Goal: Task Accomplishment & Management: Manage account settings

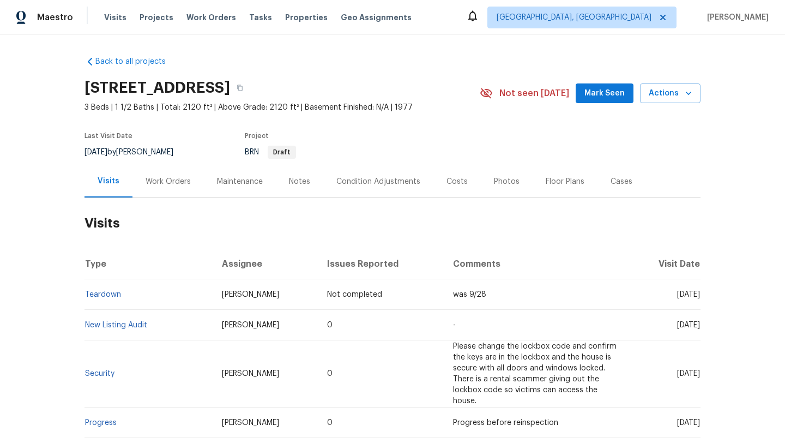
click at [155, 184] on div "Work Orders" at bounding box center [168, 181] width 45 height 11
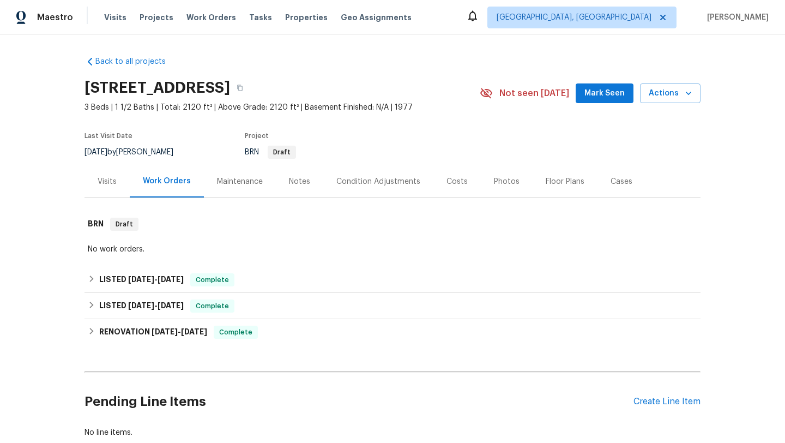
scroll to position [69, 0]
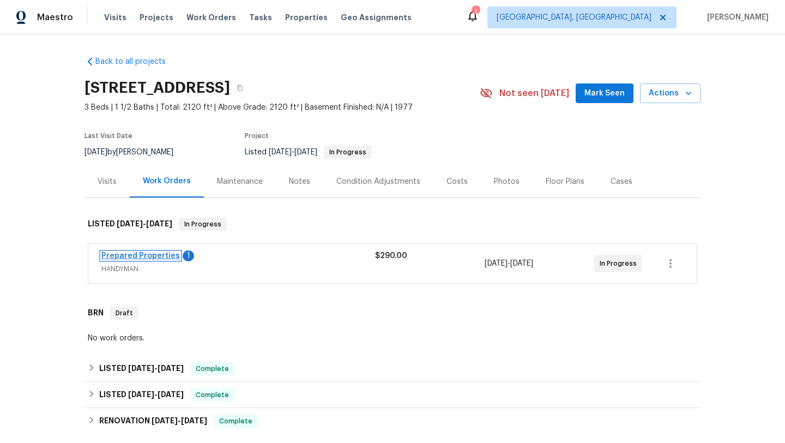
click at [110, 252] on link "Prepared Properties" at bounding box center [140, 256] width 79 height 8
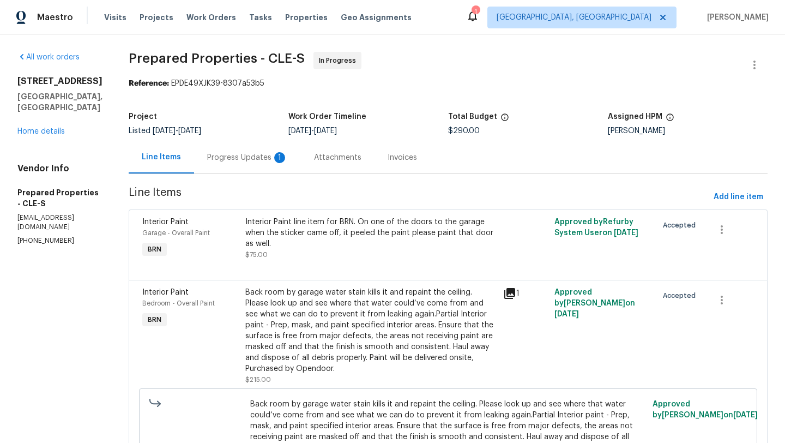
click at [276, 158] on div "Progress Updates 1" at bounding box center [247, 157] width 81 height 11
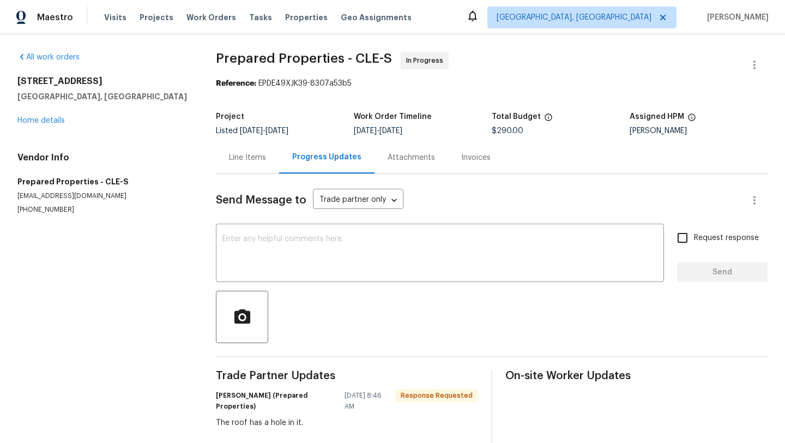
click at [239, 156] on div "Line Items" at bounding box center [247, 157] width 37 height 11
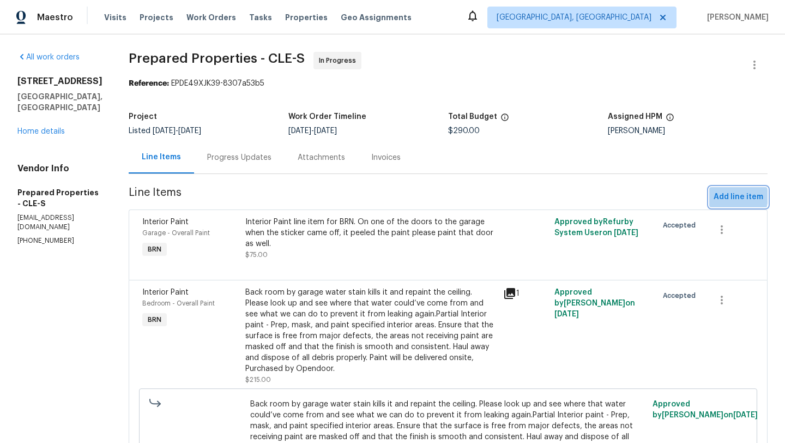
click at [727, 196] on span "Add line item" at bounding box center [739, 197] width 50 height 14
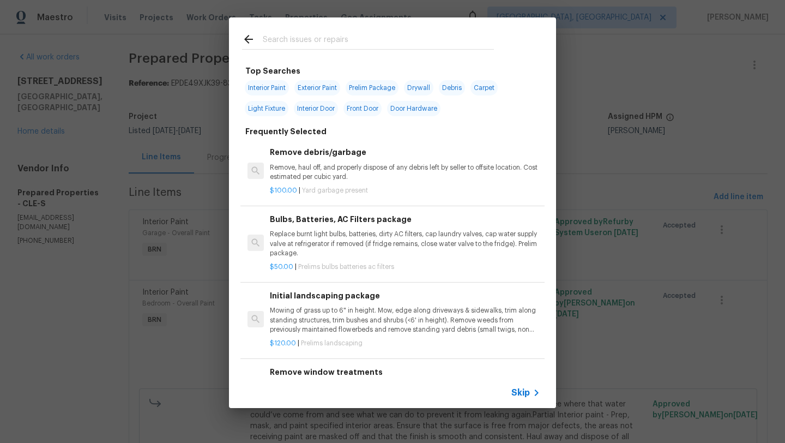
click at [292, 39] on input "text" at bounding box center [378, 41] width 231 height 16
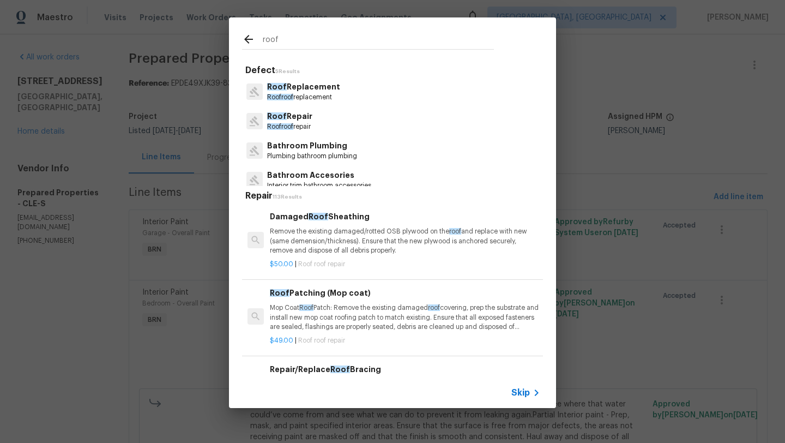
type input "roof"
click at [286, 118] on p "Roof Repair" at bounding box center [289, 116] width 45 height 11
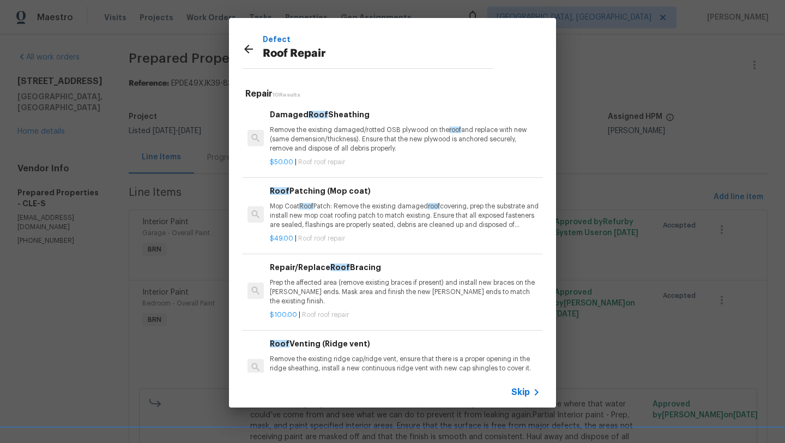
click at [288, 141] on p "Remove the existing damaged/rotted OSB plywood on the roof and replace with new…" at bounding box center [405, 139] width 270 height 28
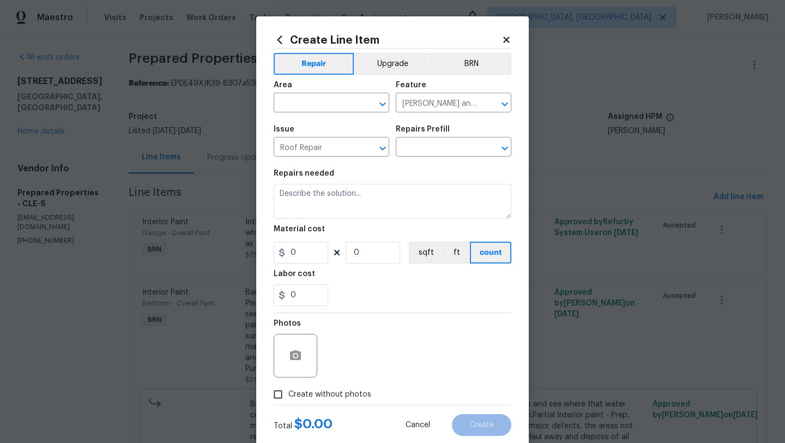
type input "Damaged Roof Sheathing $50.00"
type textarea "Remove the existing damaged/rotted OSB plywood on the roof and replace with new…"
type input "50"
type input "1"
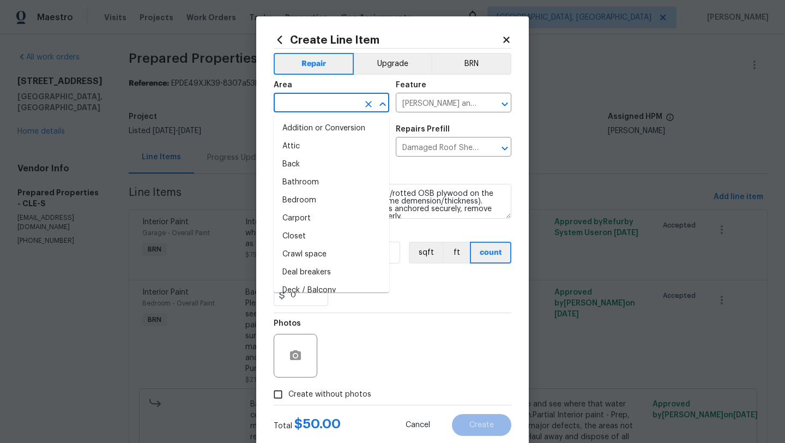
click at [294, 101] on input "text" at bounding box center [316, 103] width 85 height 17
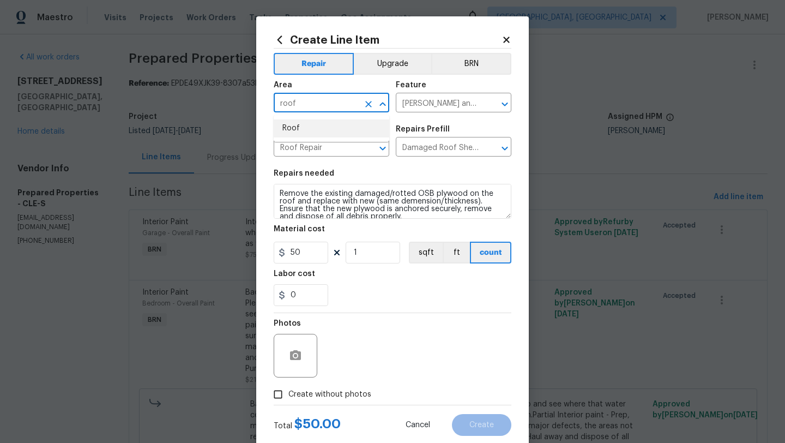
click at [304, 131] on li "Roof" at bounding box center [332, 128] width 116 height 18
type input "Roof"
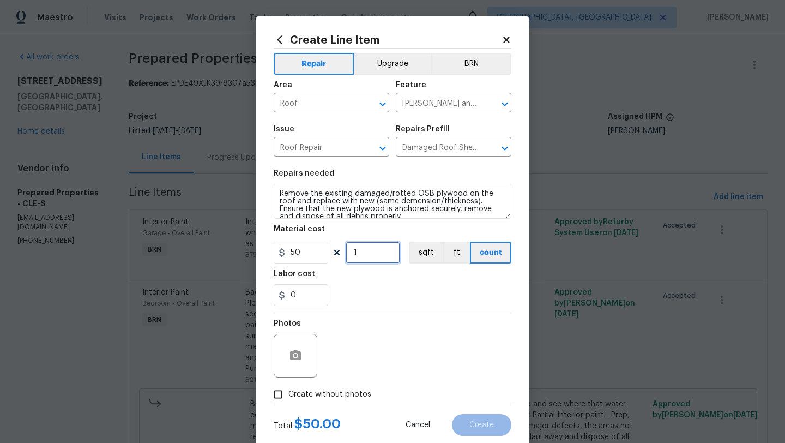
drag, startPoint x: 366, startPoint y: 256, endPoint x: 335, endPoint y: 244, distance: 33.8
click at [335, 244] on div "50 1 sqft ft count" at bounding box center [393, 253] width 238 height 22
type input "2"
click at [381, 328] on div "Photos" at bounding box center [393, 348] width 238 height 71
click at [281, 389] on input "Create without photos" at bounding box center [278, 394] width 21 height 21
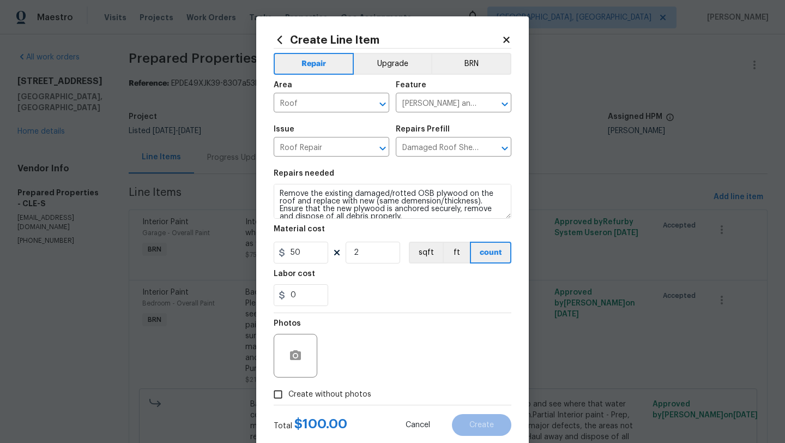
checkbox input "true"
click at [472, 67] on button "BRN" at bounding box center [471, 64] width 80 height 22
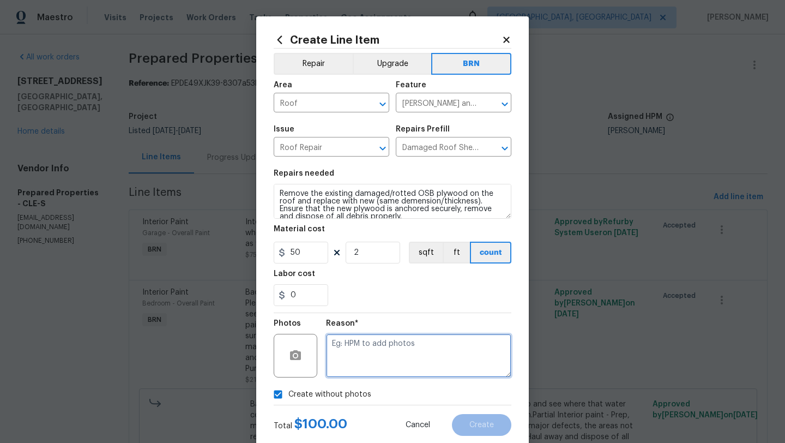
click at [379, 353] on textarea at bounding box center [418, 356] width 185 height 44
type textarea "desk"
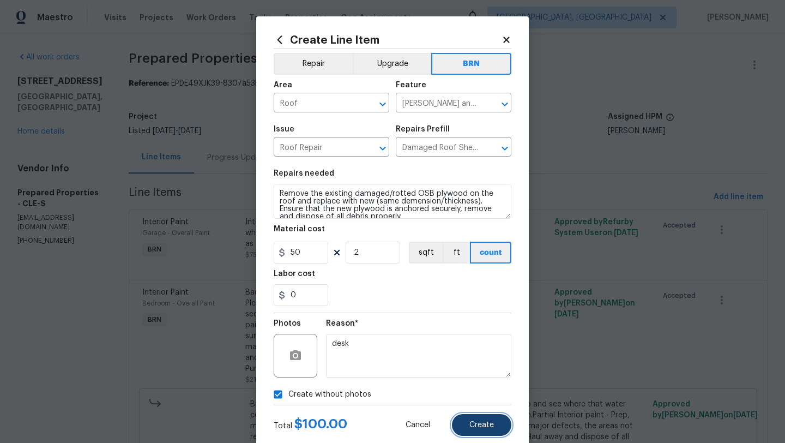
click at [473, 419] on button "Create" at bounding box center [481, 425] width 59 height 22
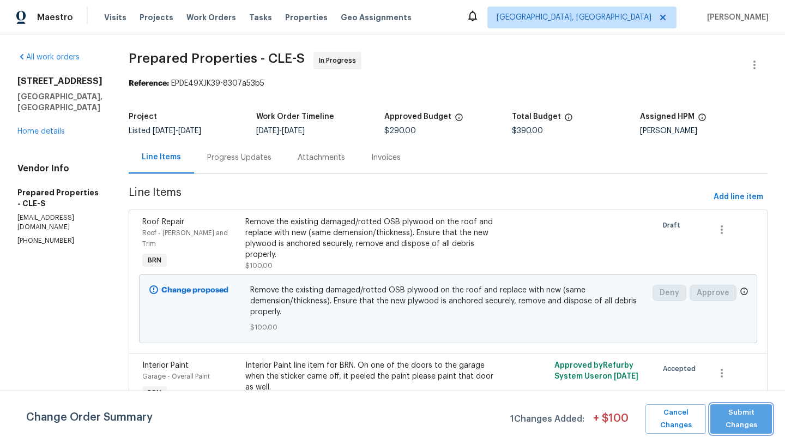
click at [724, 427] on span "Submit Changes" at bounding box center [741, 418] width 51 height 25
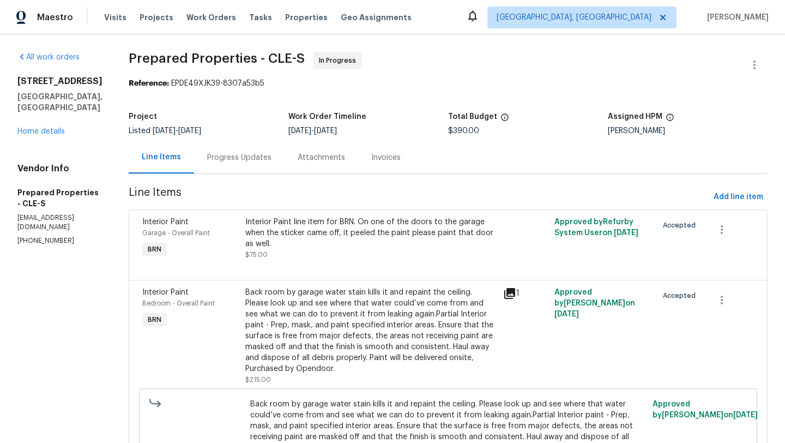
click at [257, 160] on div "Progress Updates" at bounding box center [239, 157] width 64 height 11
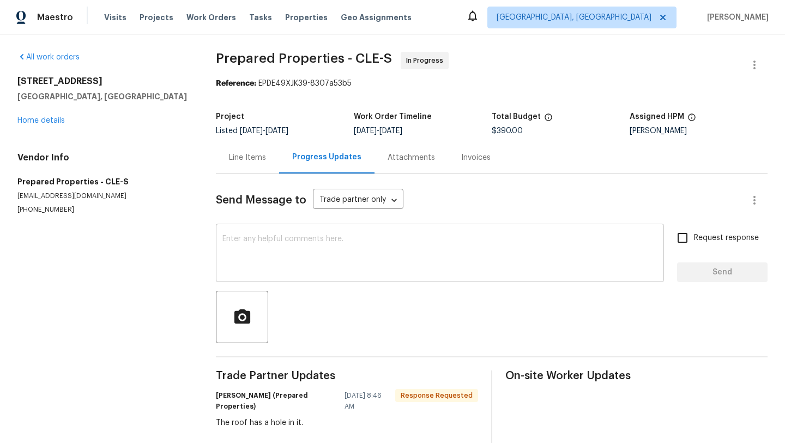
click at [259, 254] on textarea at bounding box center [439, 254] width 435 height 38
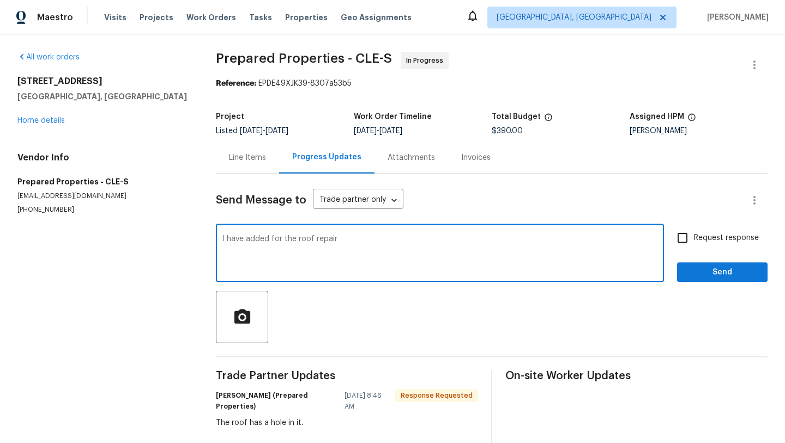
type textarea "I have added for the roof repair"
click at [691, 276] on span "Send" at bounding box center [722, 272] width 73 height 14
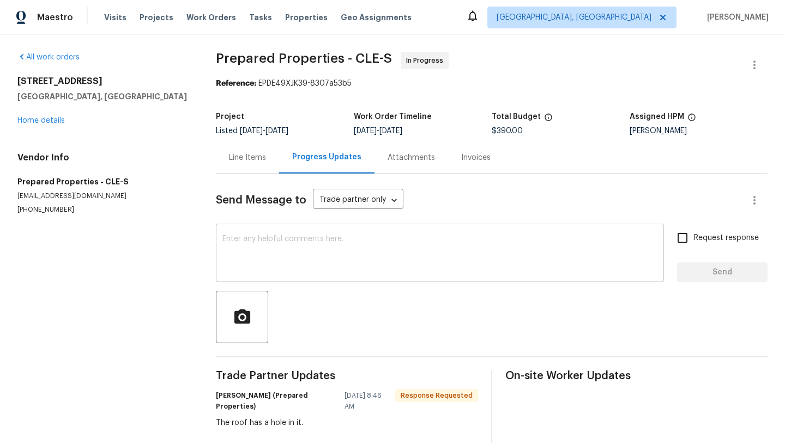
click at [304, 257] on textarea at bounding box center [439, 254] width 435 height 38
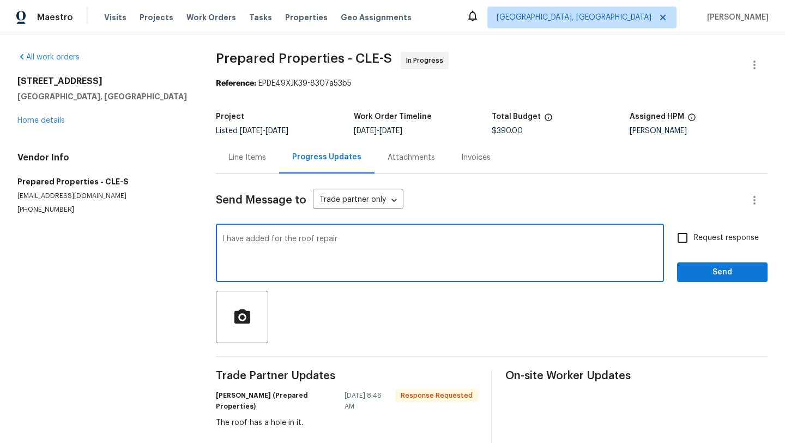
type textarea "I have added for the roof repair"
click at [683, 238] on input "Request response" at bounding box center [682, 237] width 23 height 23
checkbox input "true"
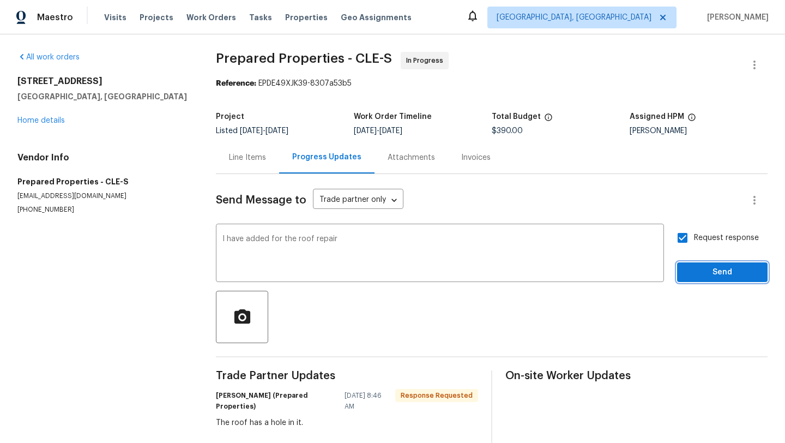
click at [686, 265] on button "Send" at bounding box center [722, 272] width 90 height 20
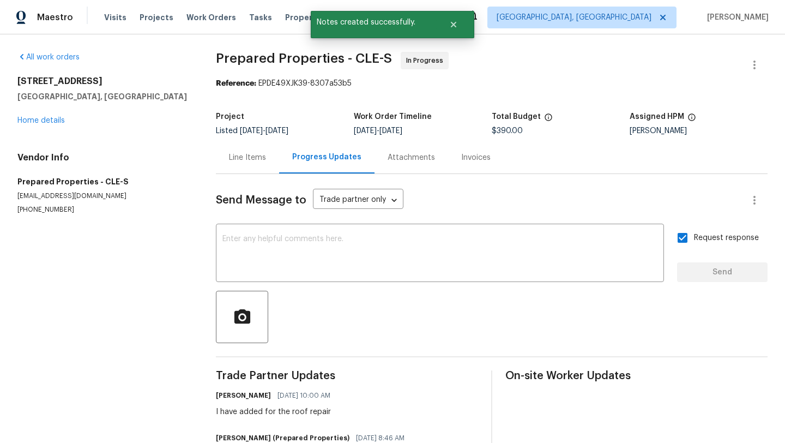
click at [251, 159] on div "Line Items" at bounding box center [247, 157] width 37 height 11
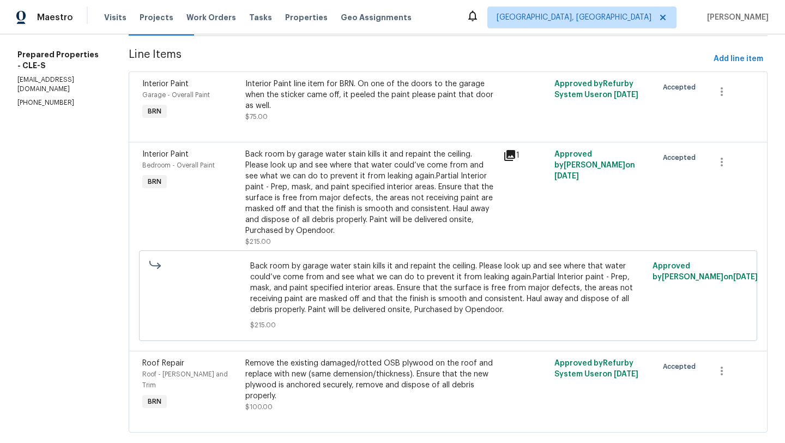
scroll to position [159, 0]
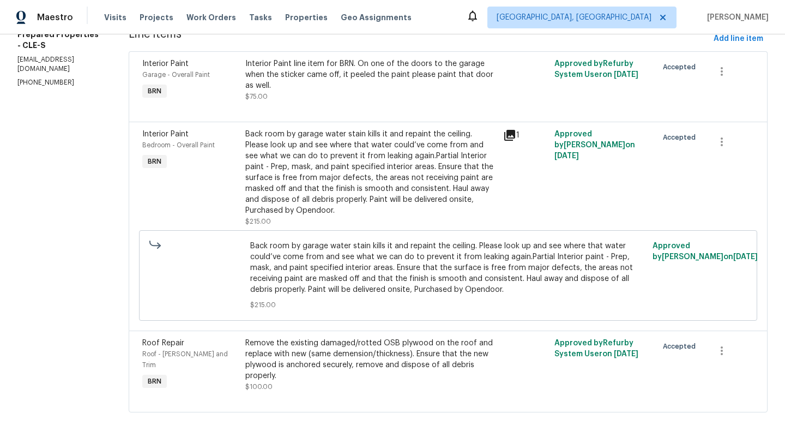
click at [281, 354] on div "Remove the existing damaged/rotted OSB plywood on the roof and replace with new…" at bounding box center [370, 359] width 251 height 44
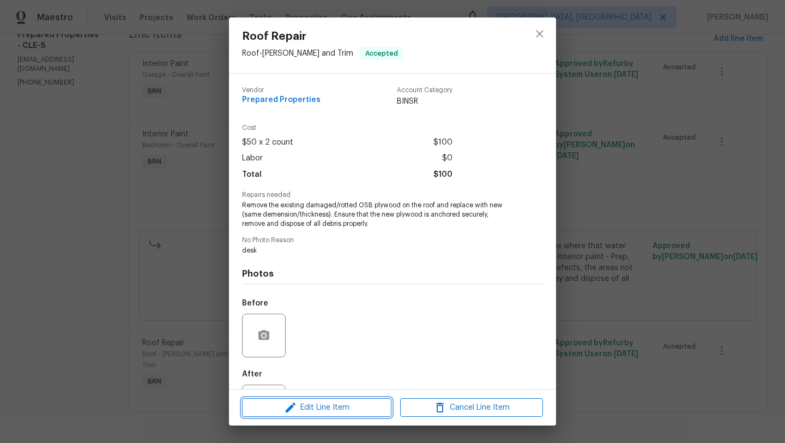
click at [269, 403] on span "Edit Line Item" at bounding box center [316, 408] width 143 height 14
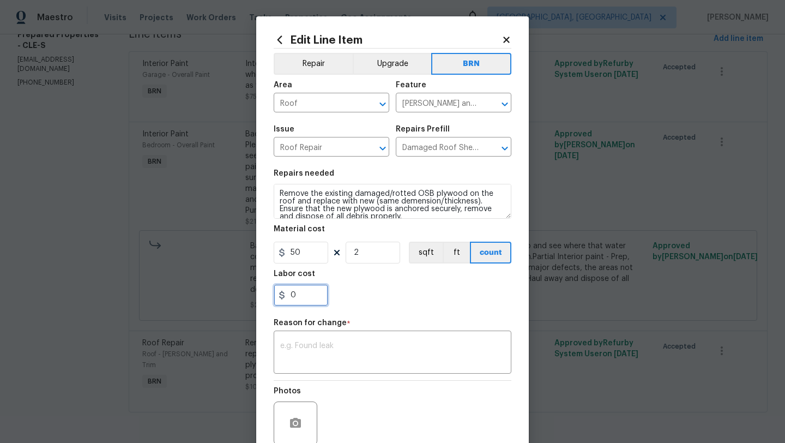
drag, startPoint x: 305, startPoint y: 300, endPoint x: 276, endPoint y: 300, distance: 29.4
click at [276, 300] on input "0" at bounding box center [301, 295] width 55 height 22
type input "10"
click at [335, 364] on textarea at bounding box center [392, 353] width 225 height 23
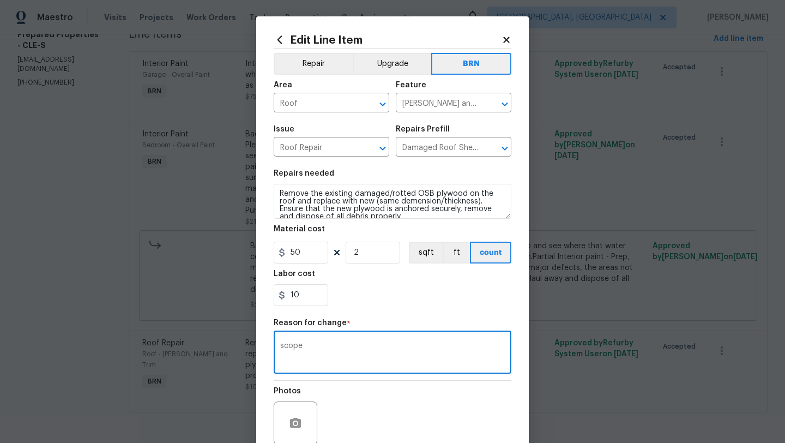
scroll to position [95, 0]
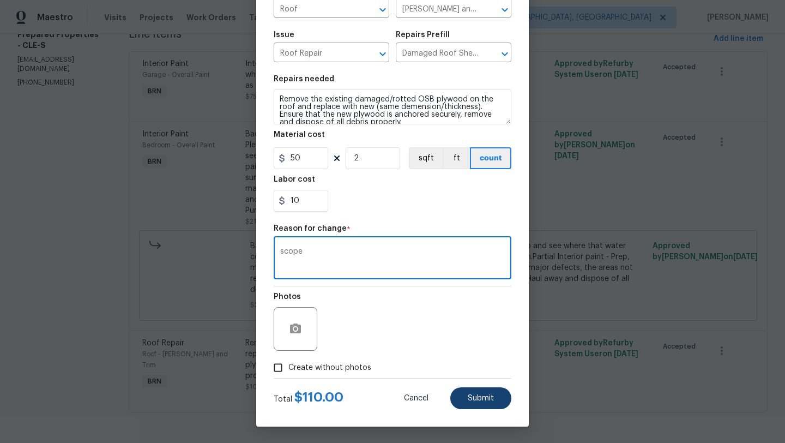
type textarea "scope"
click at [487, 396] on span "Submit" at bounding box center [481, 398] width 26 height 8
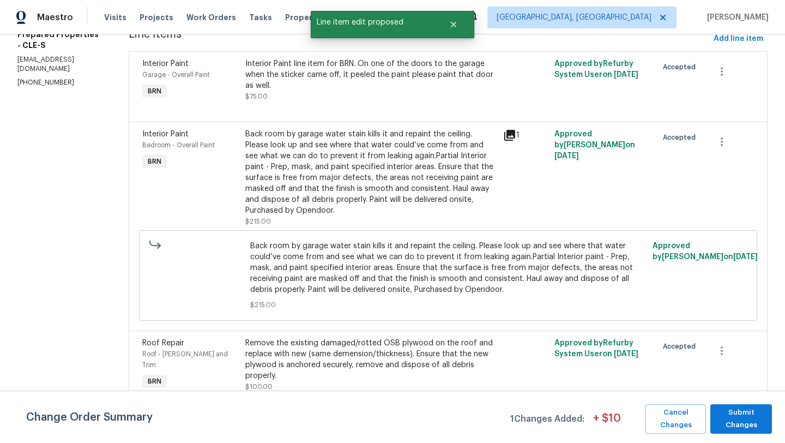
scroll to position [0, 0]
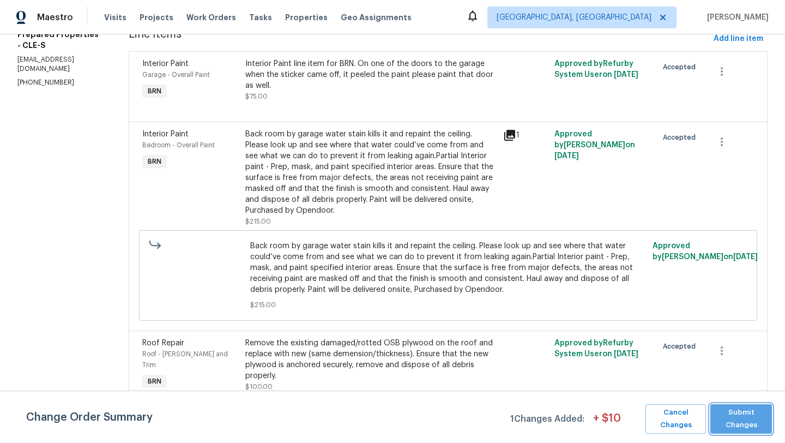
click at [741, 432] on button "Submit Changes" at bounding box center [741, 418] width 62 height 29
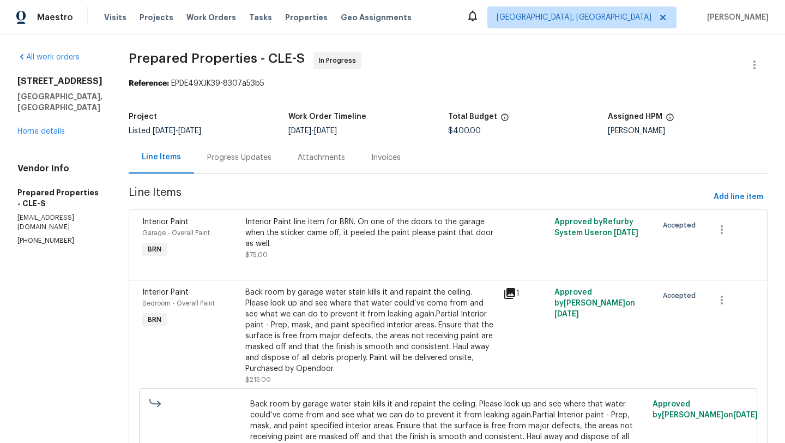
click at [50, 113] on div "10465 Woodchuck Ct Twinsburg, OH 44087 Home details" at bounding box center [59, 106] width 85 height 61
click at [50, 128] on link "Home details" at bounding box center [40, 132] width 47 height 8
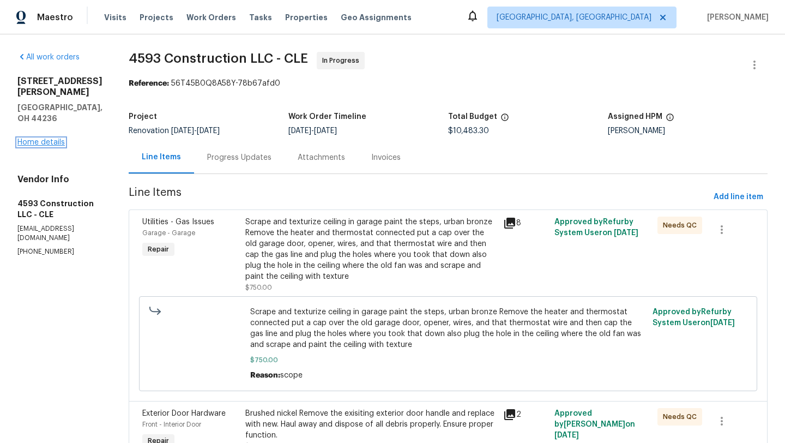
click at [57, 138] on link "Home details" at bounding box center [40, 142] width 47 height 8
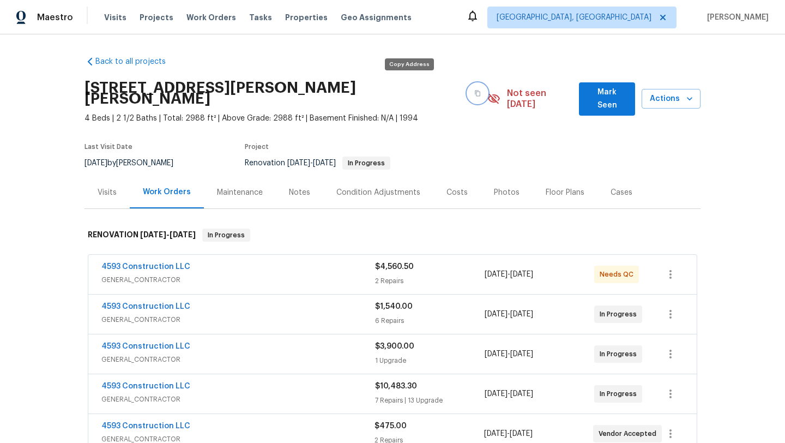
click at [474, 90] on icon "button" at bounding box center [477, 93] width 7 height 7
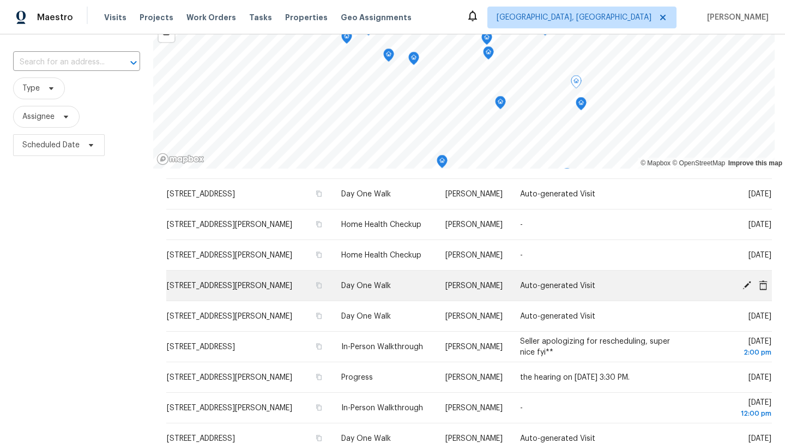
scroll to position [320, 0]
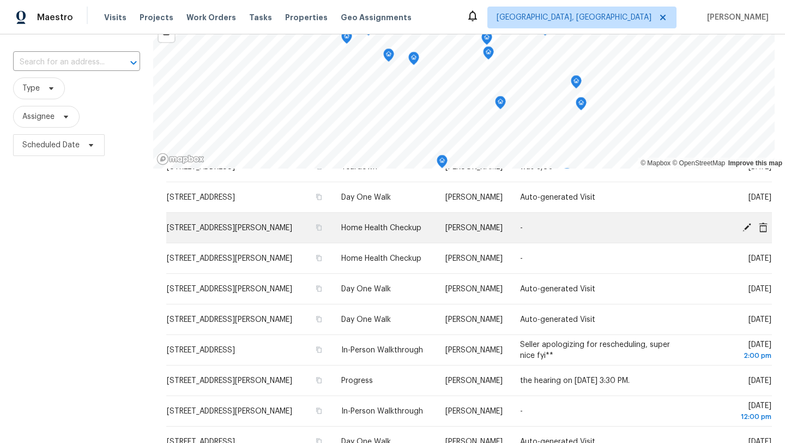
click at [765, 222] on icon at bounding box center [763, 227] width 10 height 10
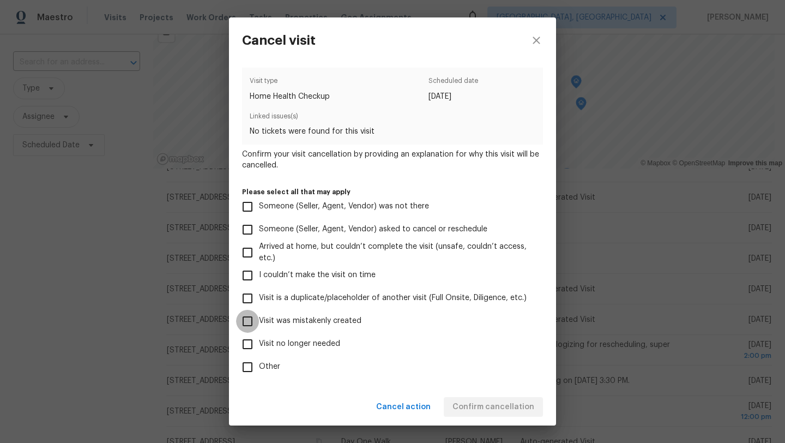
click at [246, 320] on input "Visit was mistakenly created" at bounding box center [247, 321] width 23 height 23
checkbox input "true"
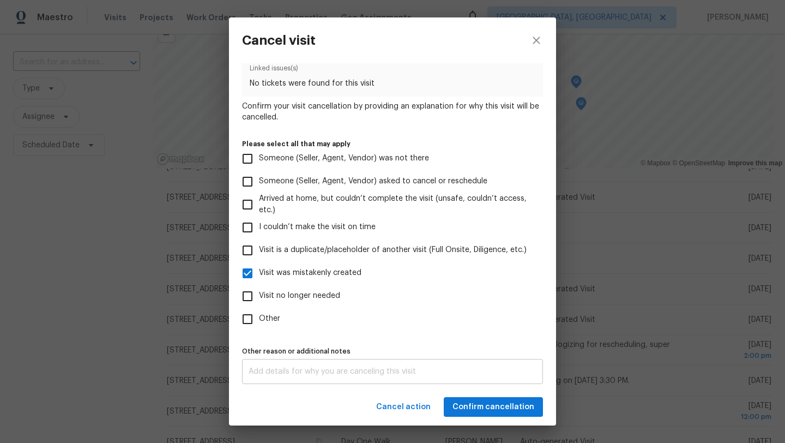
click at [273, 368] on textarea at bounding box center [393, 371] width 288 height 8
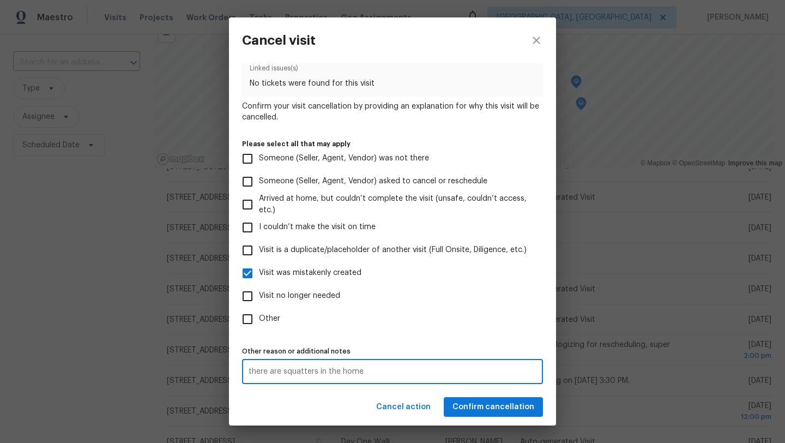
type textarea "there are squatters in the home"
click at [474, 411] on span "Confirm cancellation" at bounding box center [493, 407] width 82 height 14
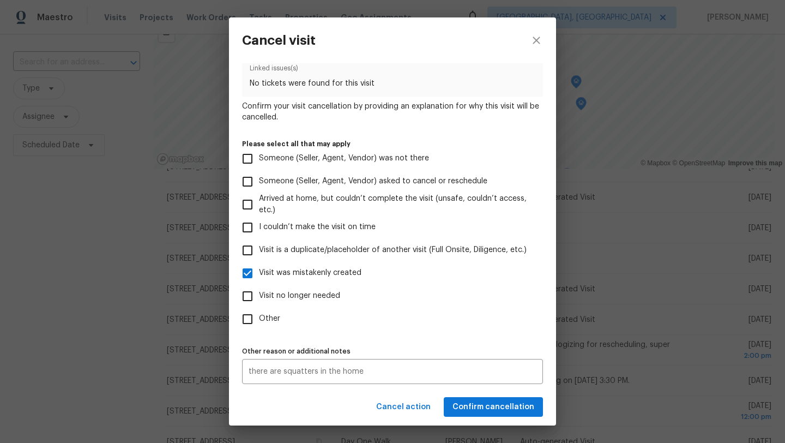
scroll to position [0, 0]
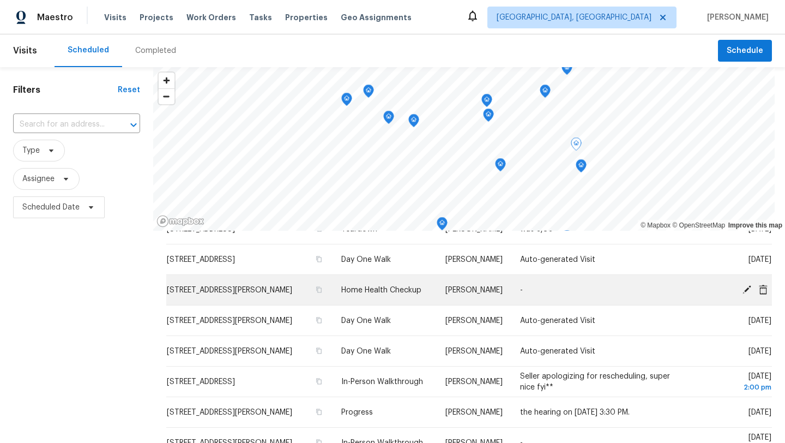
click at [263, 286] on span "[STREET_ADDRESS][PERSON_NAME]" at bounding box center [229, 290] width 125 height 8
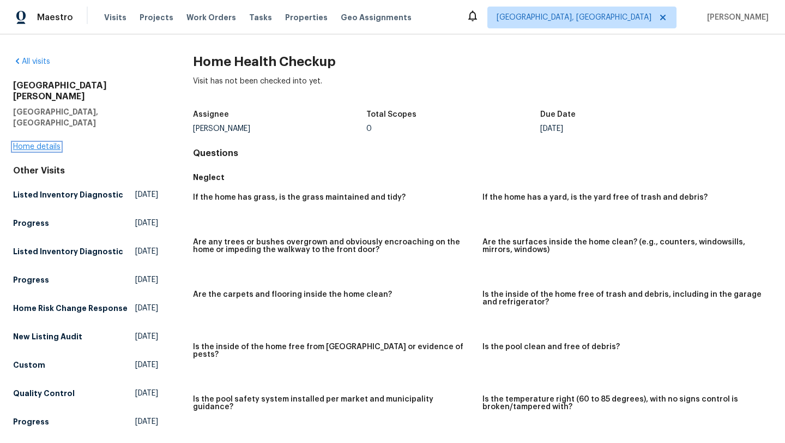
click at [31, 143] on link "Home details" at bounding box center [36, 147] width 47 height 8
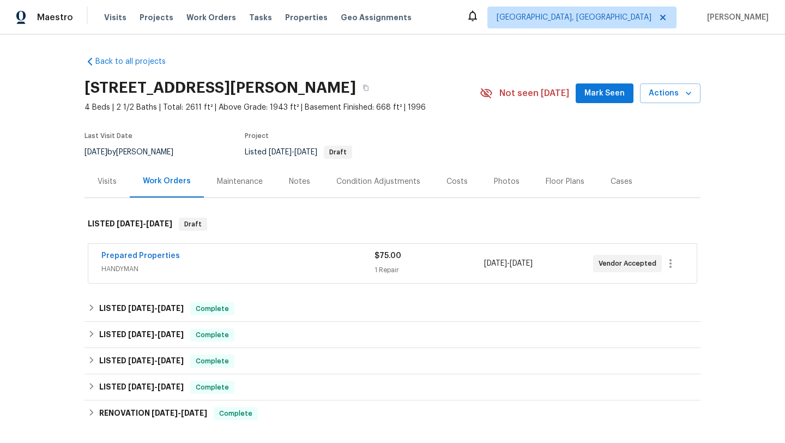
click at [105, 177] on div "Visits" at bounding box center [107, 181] width 19 height 11
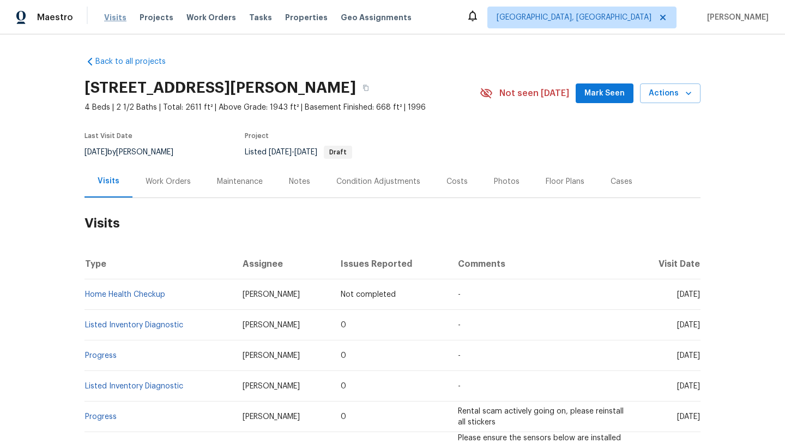
click at [107, 15] on span "Visits" at bounding box center [115, 17] width 22 height 11
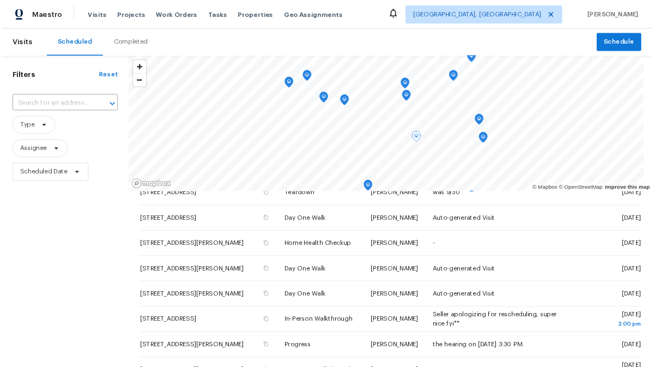
scroll to position [321, 0]
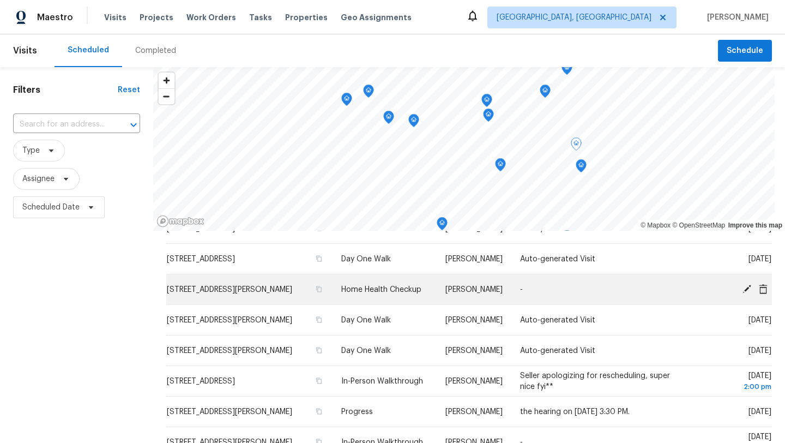
click at [746, 284] on icon at bounding box center [747, 288] width 9 height 9
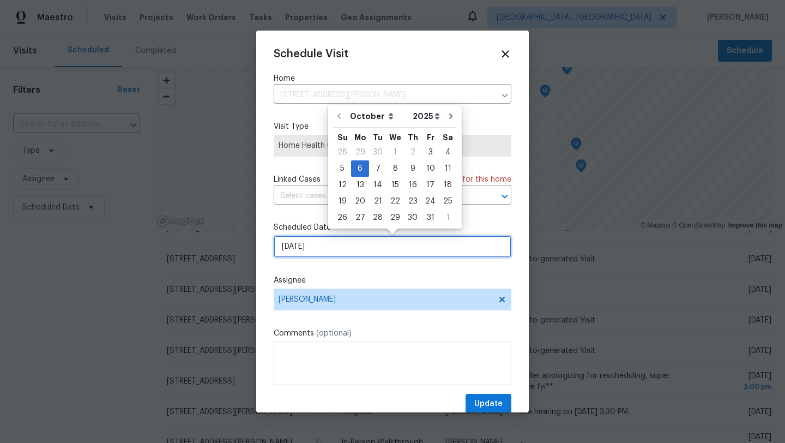
click at [328, 250] on input "[DATE]" at bounding box center [393, 247] width 238 height 22
click at [377, 169] on div "7" at bounding box center [377, 168] width 17 height 15
type input "[DATE]"
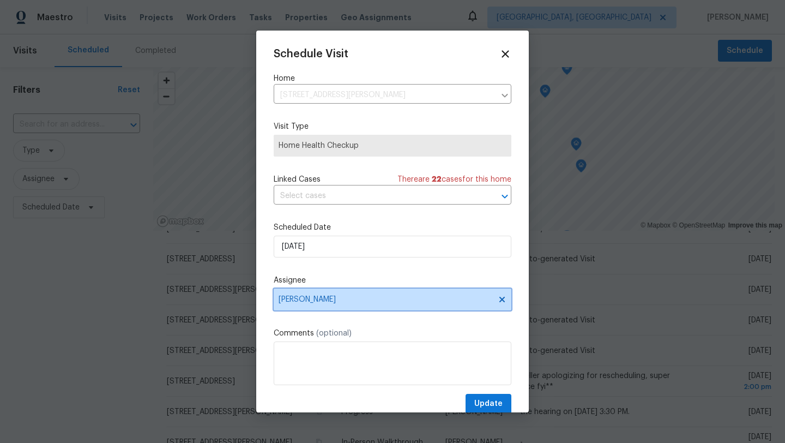
click at [306, 301] on span "[PERSON_NAME]" at bounding box center [386, 299] width 214 height 9
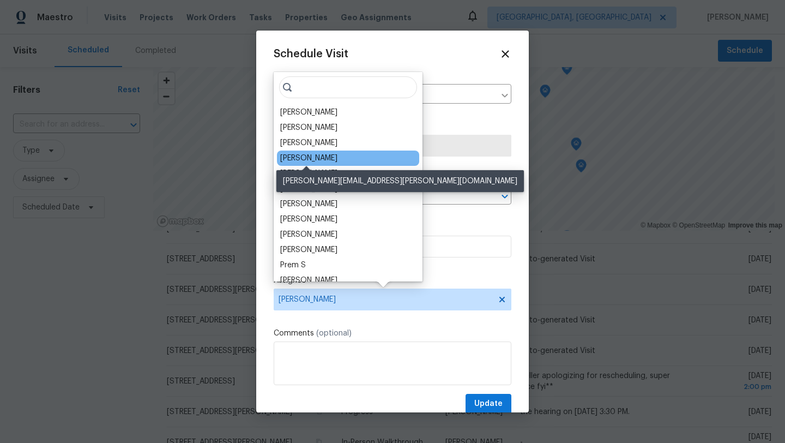
click at [308, 159] on div "[PERSON_NAME]" at bounding box center [308, 158] width 57 height 11
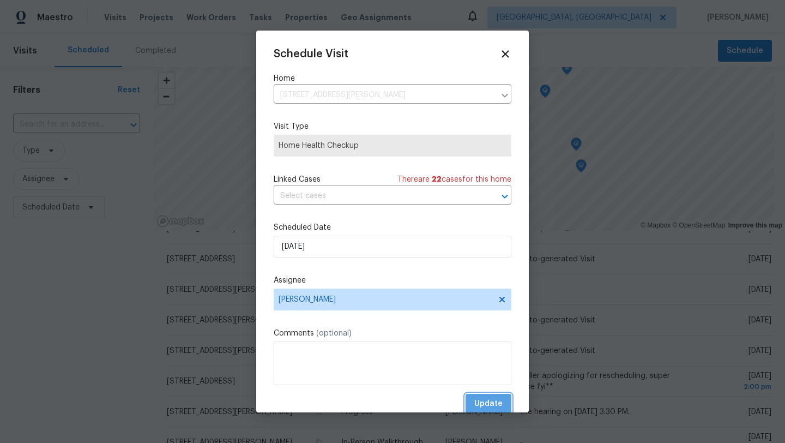
click at [496, 404] on span "Update" at bounding box center [488, 404] width 28 height 14
